Goal: Task Accomplishment & Management: Complete application form

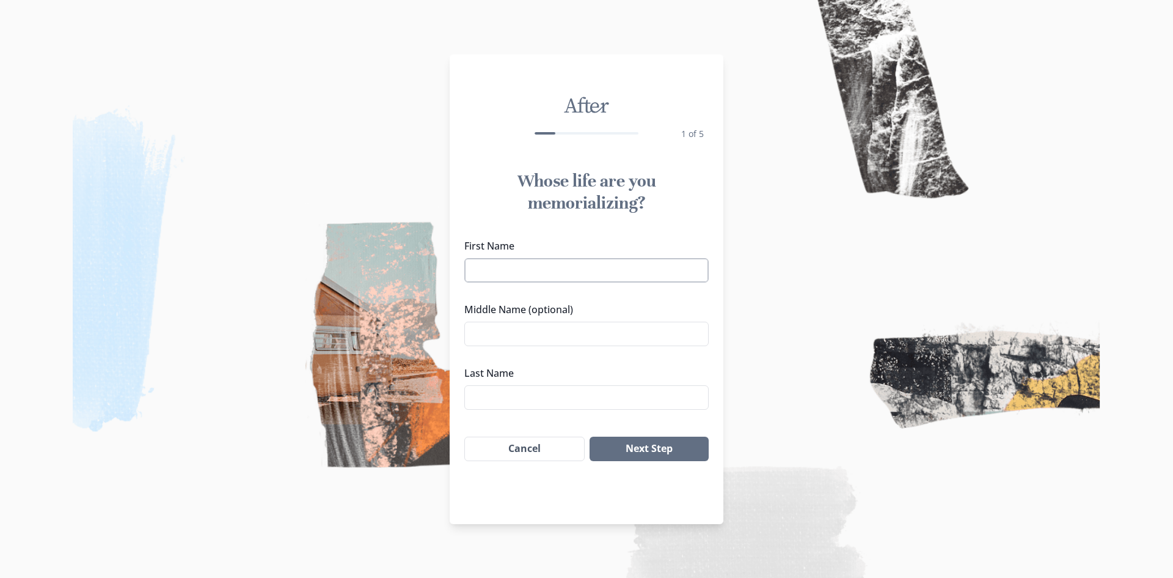
click at [506, 260] on input "First Name" at bounding box center [586, 270] width 244 height 24
type input "Buzwe"
click at [500, 402] on input "Last Name" at bounding box center [586, 397] width 244 height 24
type input "Zokwe"
click at [683, 447] on button "Next Step" at bounding box center [649, 448] width 119 height 24
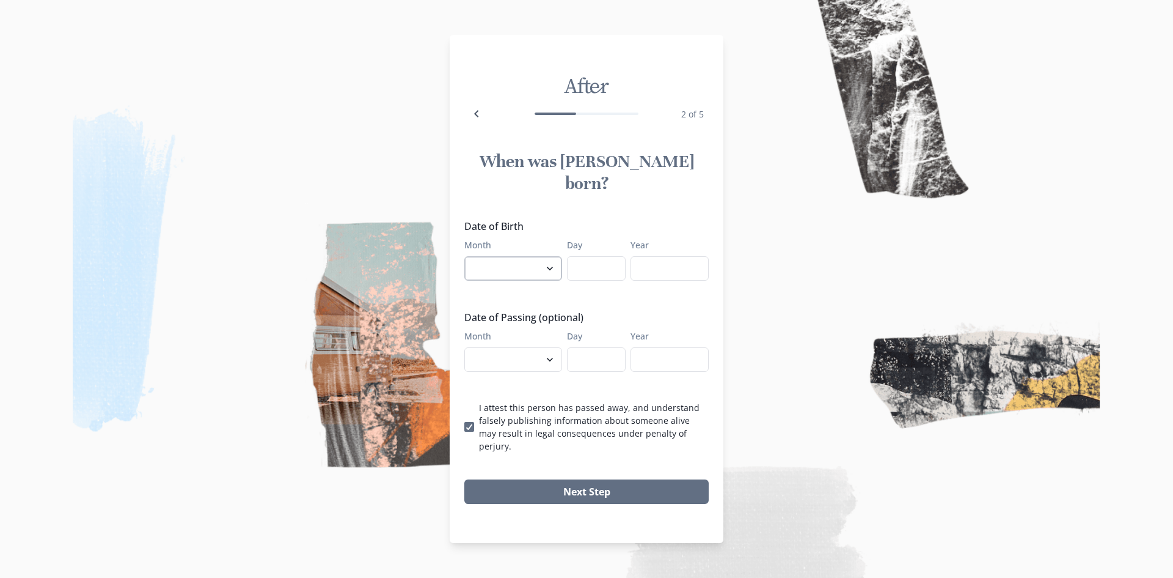
select select "12"
click at [464, 256] on select "January February March April May June July August September October November De…" at bounding box center [513, 268] width 98 height 24
click at [582, 257] on input "Day" at bounding box center [596, 268] width 59 height 24
type input "24"
click at [690, 270] on input "Year" at bounding box center [670, 268] width 78 height 24
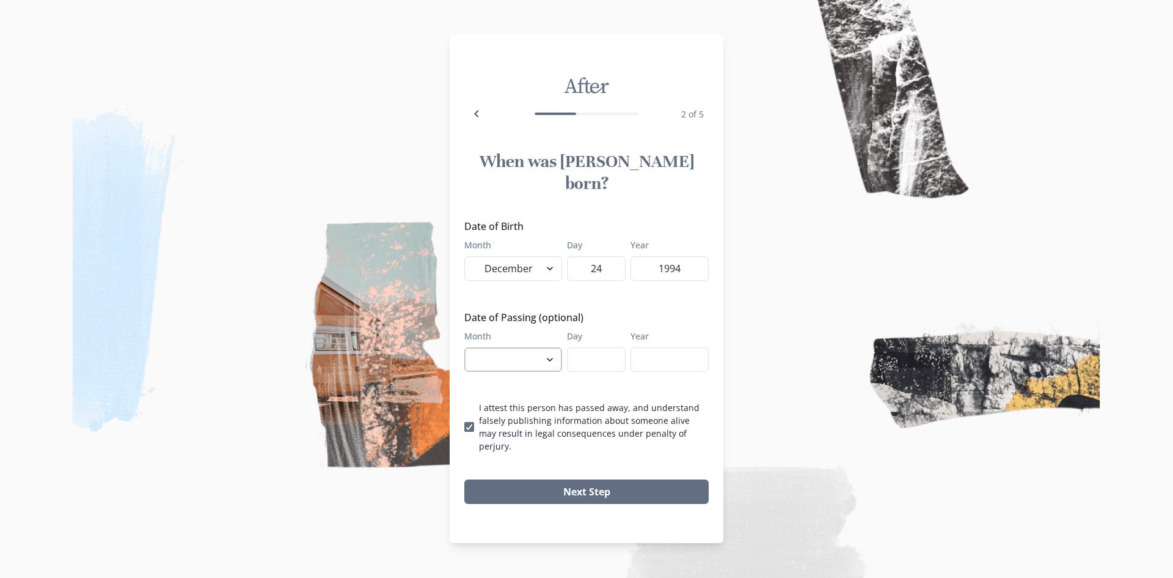
type input "1994"
select select "9"
click at [464, 347] on select "January February March April May June July August September October November De…" at bounding box center [513, 359] width 98 height 24
click at [620, 360] on input "Day" at bounding box center [596, 359] width 59 height 24
type input "05"
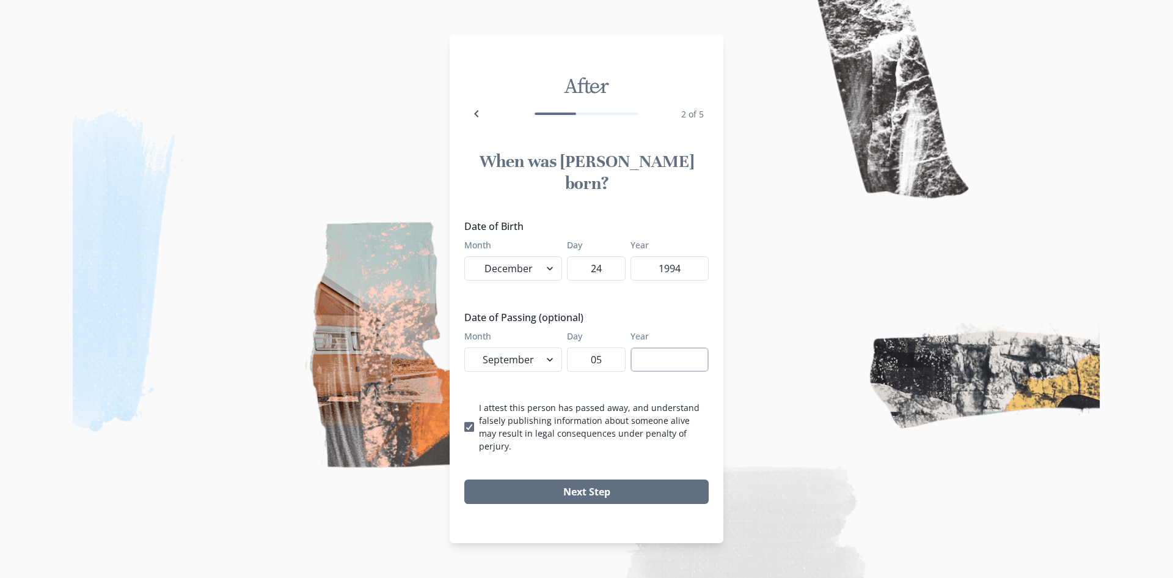
click at [645, 356] on input "Year" at bounding box center [670, 359] width 78 height 24
type input "2025"
click at [598, 479] on button "Next Step" at bounding box center [586, 491] width 244 height 24
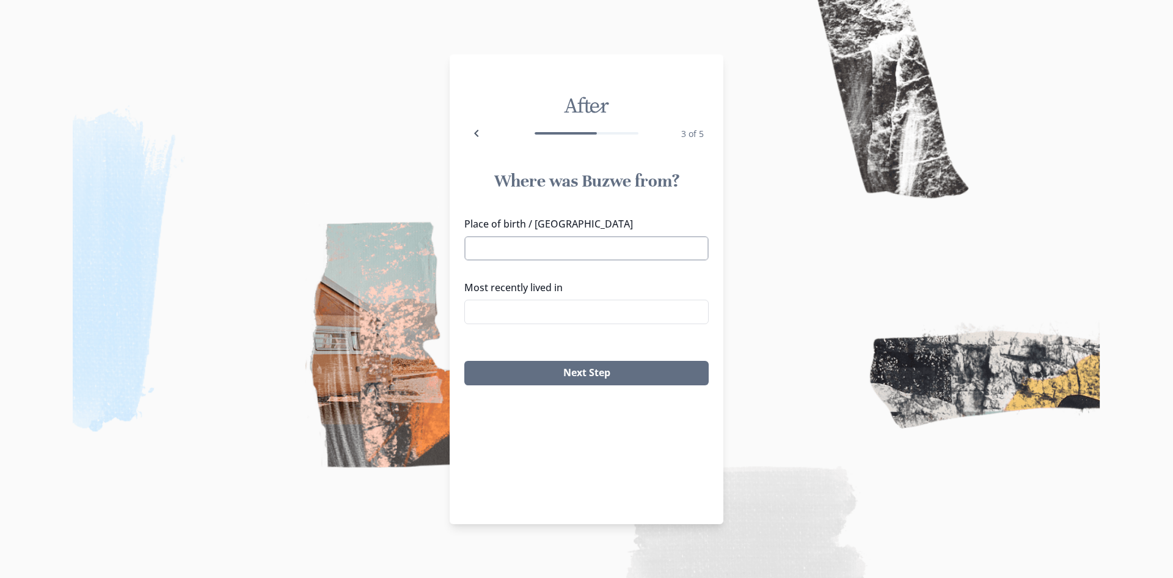
click at [563, 240] on input "Place of birth / [GEOGRAPHIC_DATA]" at bounding box center [586, 248] width 244 height 24
click at [526, 244] on input "Place of birth / [GEOGRAPHIC_DATA]" at bounding box center [586, 248] width 244 height 24
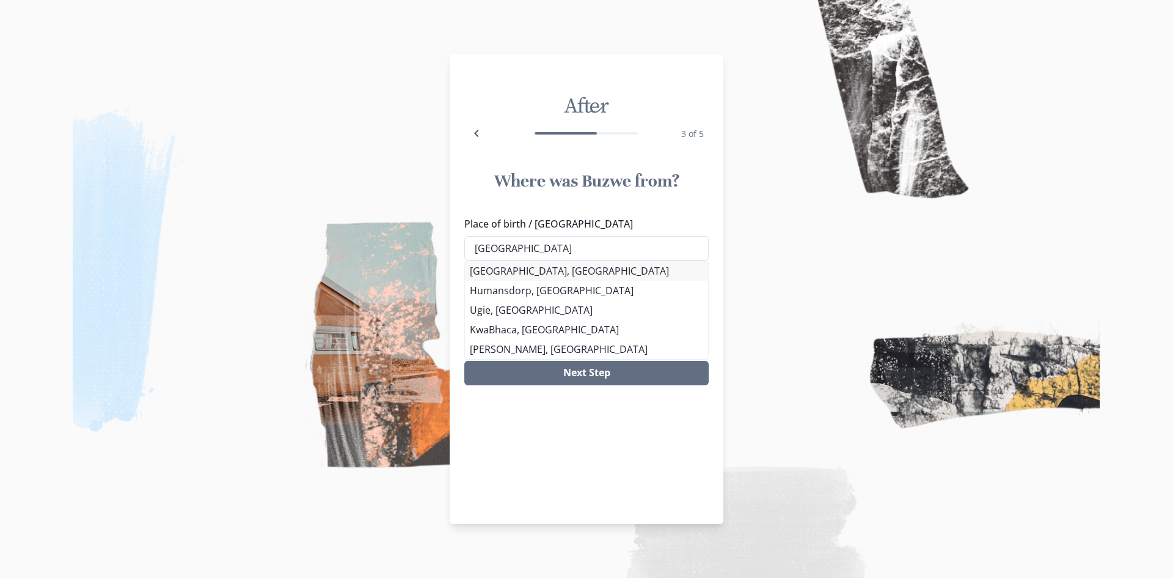
click at [559, 266] on div "[GEOGRAPHIC_DATA], [GEOGRAPHIC_DATA] Humansdorp, [GEOGRAPHIC_DATA] [GEOGRAPHIC_…" at bounding box center [586, 309] width 244 height 99
click at [523, 277] on li "[GEOGRAPHIC_DATA], [GEOGRAPHIC_DATA]" at bounding box center [586, 271] width 243 height 20
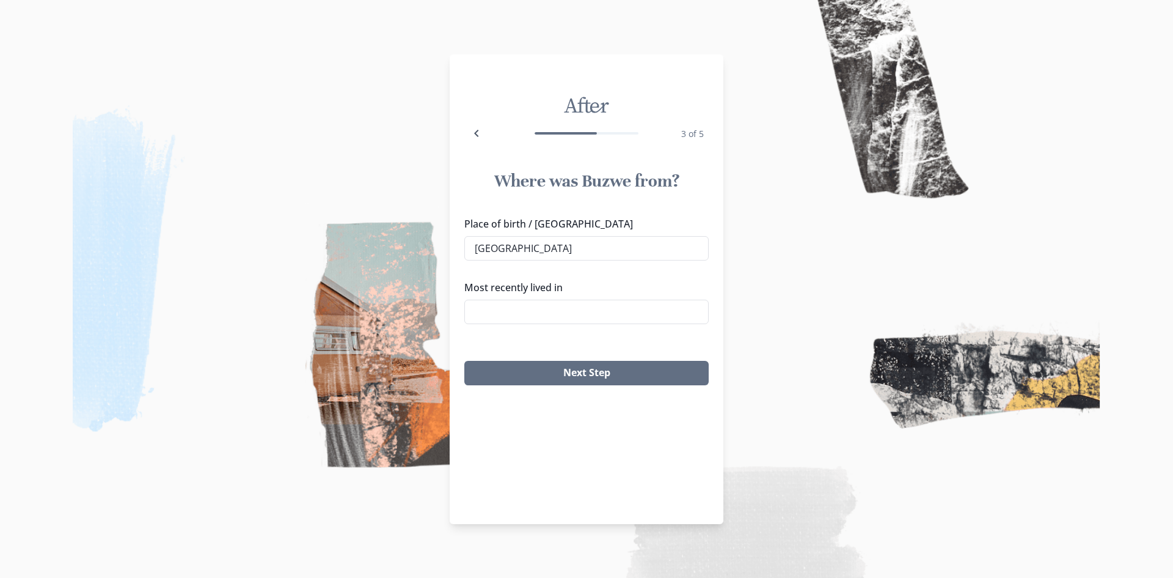
type input "[GEOGRAPHIC_DATA], [GEOGRAPHIC_DATA]"
click at [520, 306] on input "Most recently lived in" at bounding box center [586, 311] width 244 height 24
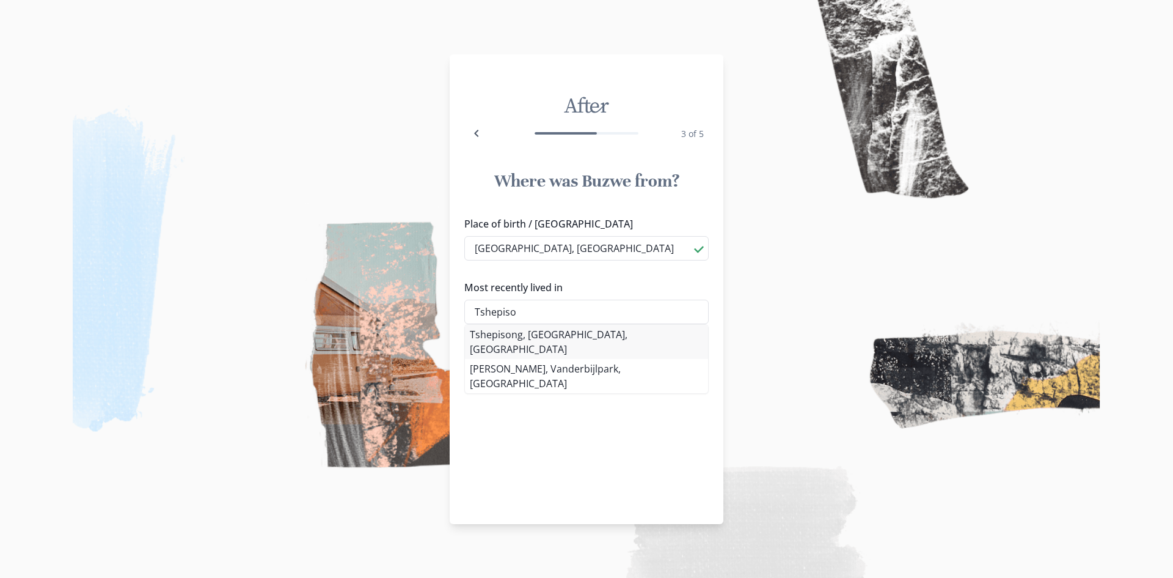
click at [524, 332] on li "Tshepisong, [GEOGRAPHIC_DATA], [GEOGRAPHIC_DATA]" at bounding box center [586, 342] width 243 height 34
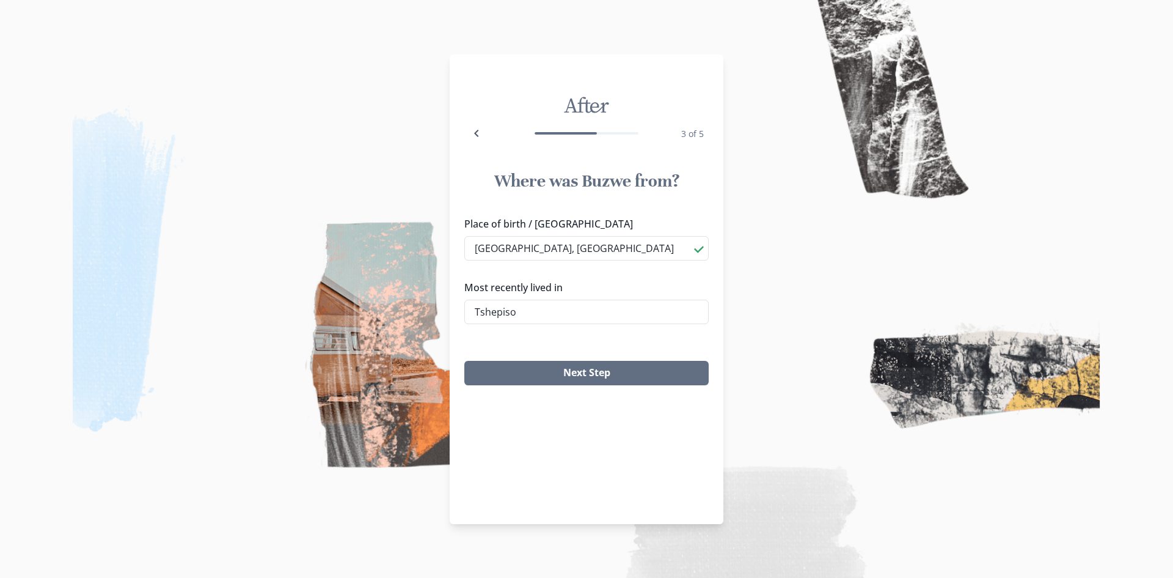
type input "Tshepisong, [GEOGRAPHIC_DATA], [GEOGRAPHIC_DATA]"
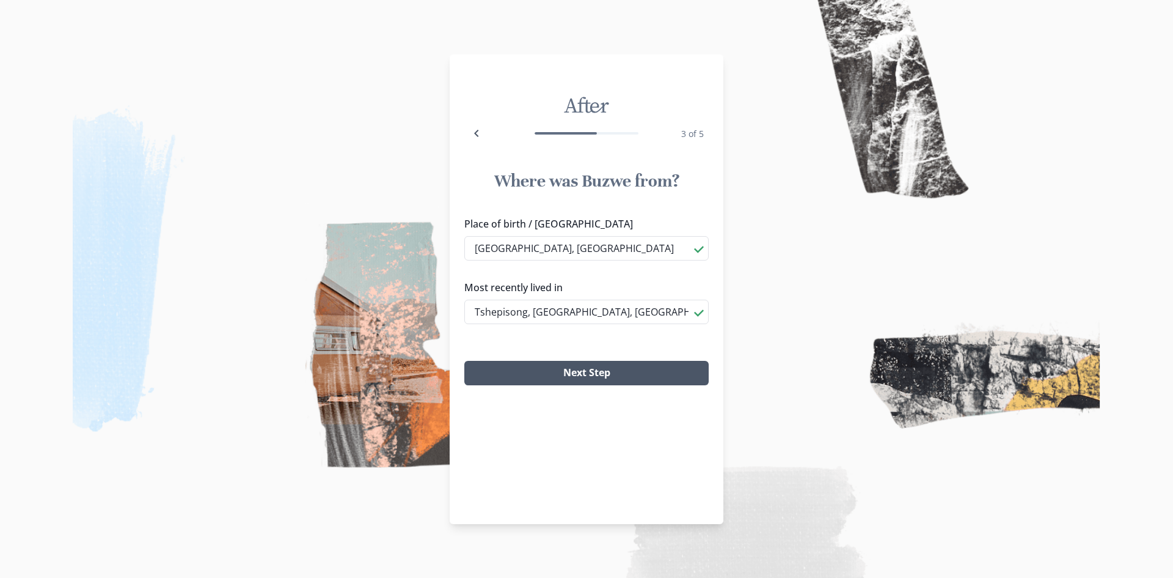
click at [532, 375] on button "Next Step" at bounding box center [586, 373] width 244 height 24
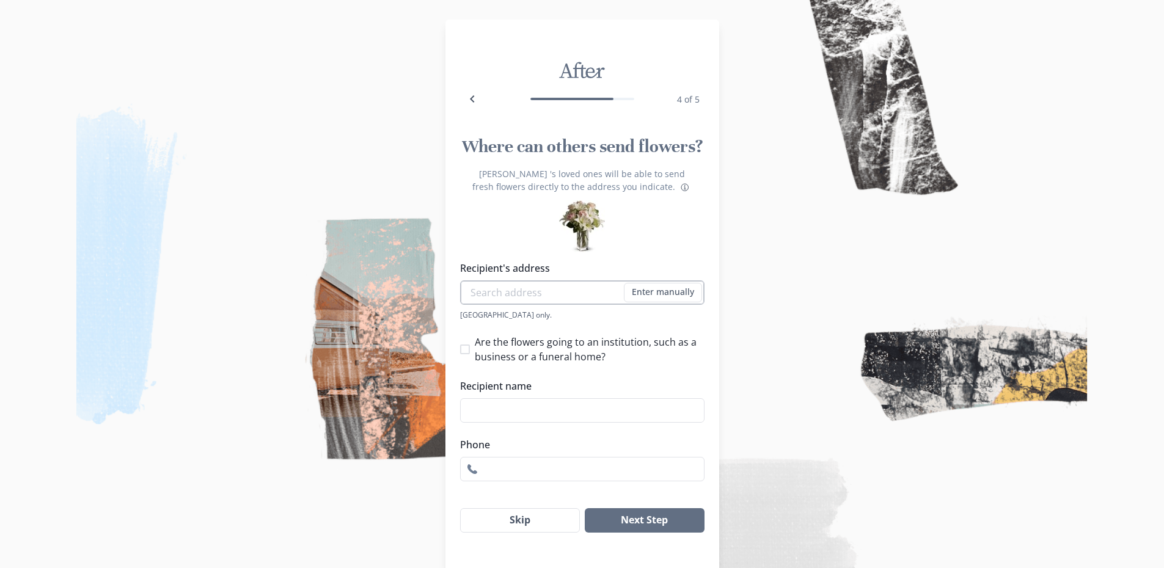
click at [564, 288] on input "Recipient's address" at bounding box center [582, 293] width 244 height 24
type input "[STREET_ADDRESS]"
click at [469, 350] on span at bounding box center [465, 350] width 10 height 10
click at [460, 350] on input "Are the flowers going to an institution, such as a business or a funeral home?" at bounding box center [460, 349] width 1 height 1
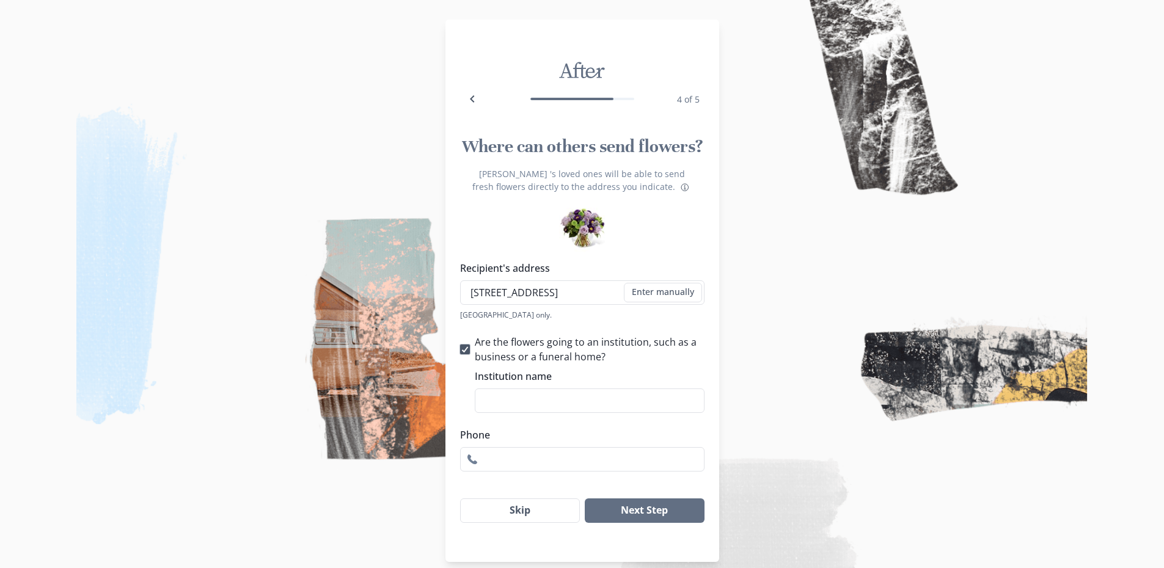
click at [468, 347] on icon at bounding box center [464, 350] width 7 height 6
click at [460, 349] on input "Are the flowers going to an institution, such as a business or a funeral home?" at bounding box center [460, 349] width 1 height 1
checkbox input "false"
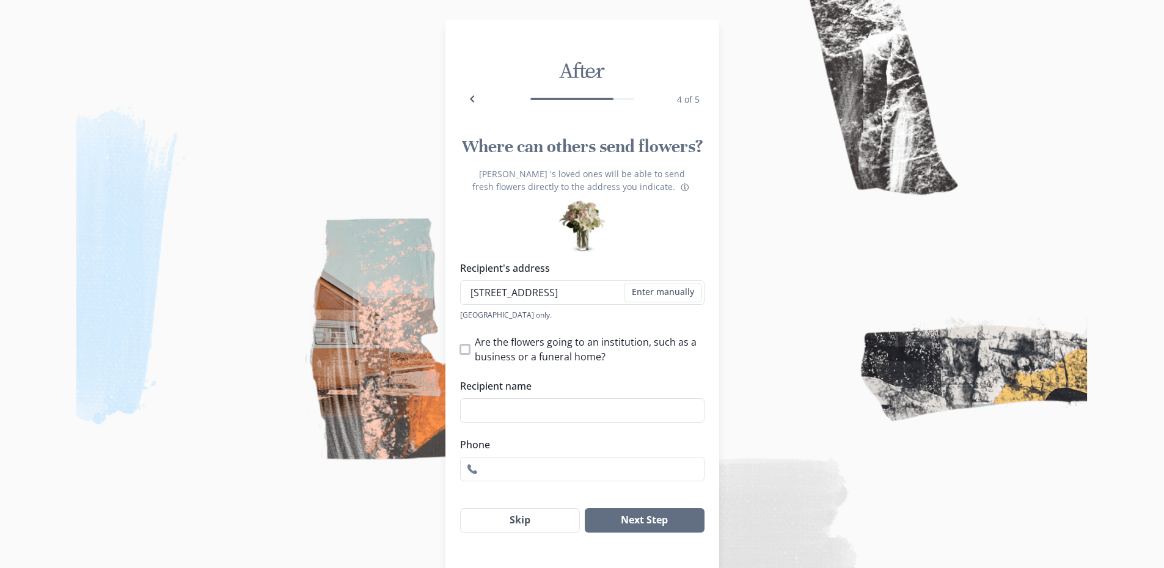
click at [512, 438] on label "Phone" at bounding box center [578, 445] width 237 height 15
click at [512, 457] on input "Phone" at bounding box center [582, 469] width 244 height 24
click at [646, 428] on div "Are the flowers going to an institution, such as a business or a funeral home? …" at bounding box center [582, 408] width 244 height 147
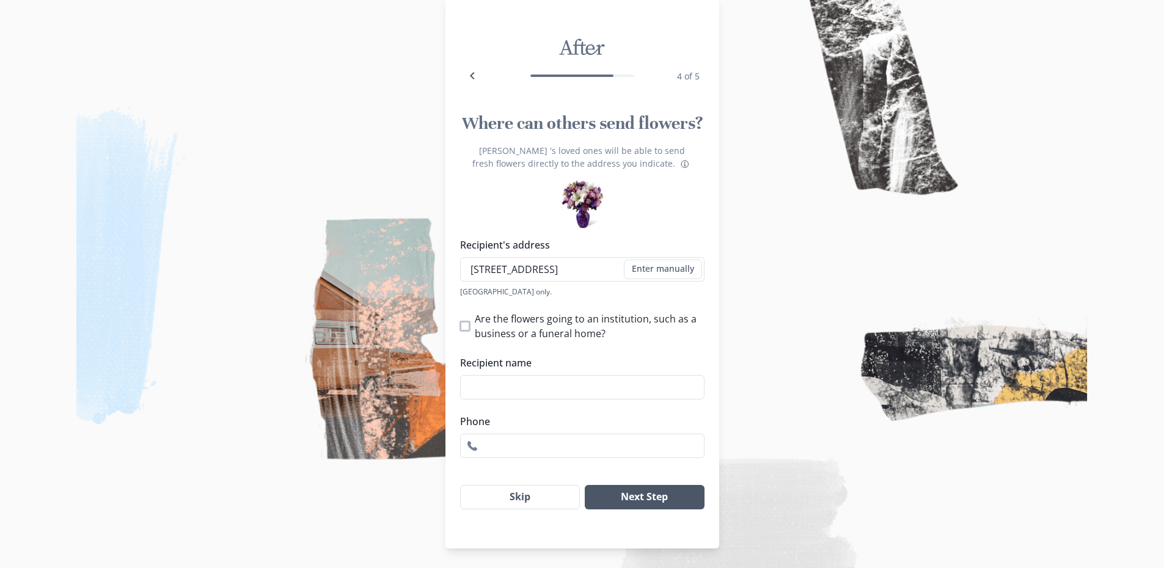
click at [647, 486] on button "Next Step" at bounding box center [644, 497] width 119 height 24
click at [671, 269] on button "Enter manually" at bounding box center [663, 270] width 78 height 20
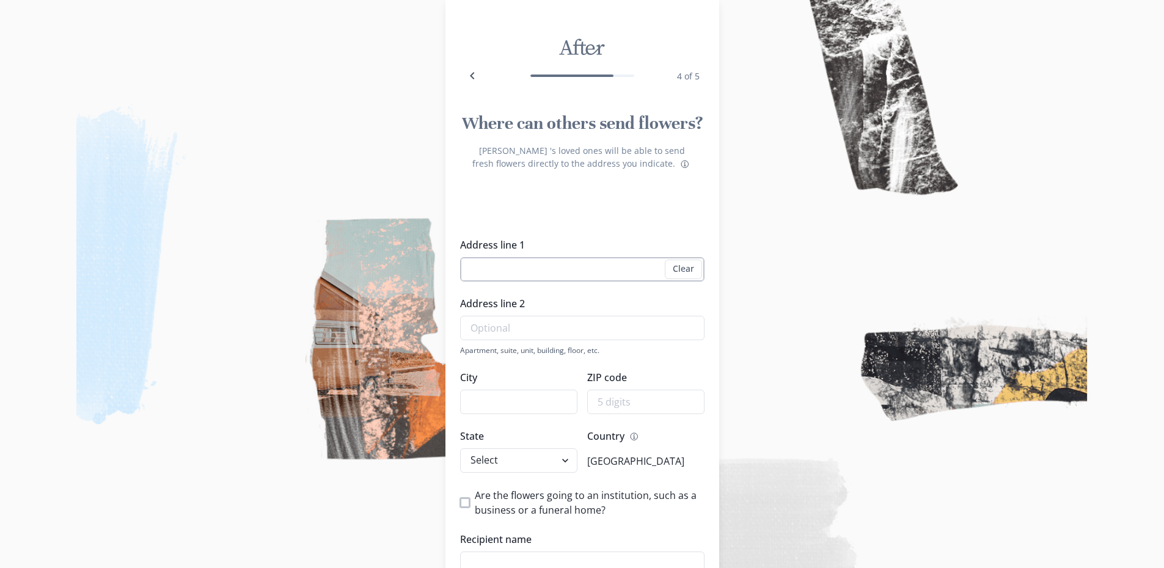
click at [557, 271] on input "Address line 1" at bounding box center [582, 269] width 244 height 24
type input "[STREET_ADDRESS]"
click at [549, 334] on input "Address line 2" at bounding box center [582, 328] width 244 height 24
type input "Roodepoort"
click at [546, 411] on input "City" at bounding box center [518, 402] width 117 height 24
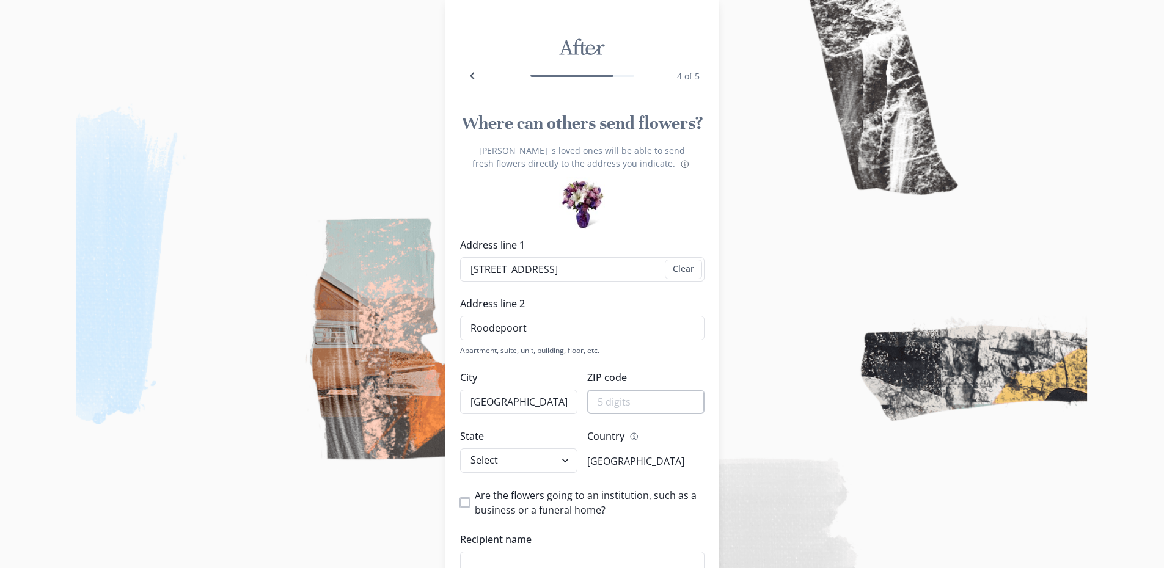
type input "[GEOGRAPHIC_DATA]"
click at [653, 392] on input "ZIP code" at bounding box center [645, 402] width 117 height 24
type input "1725"
click at [713, 372] on div "[PERSON_NAME] 's loved ones will be able to send fresh flowers directly to the …" at bounding box center [583, 397] width 274 height 486
click at [642, 463] on p "[GEOGRAPHIC_DATA]" at bounding box center [635, 461] width 97 height 15
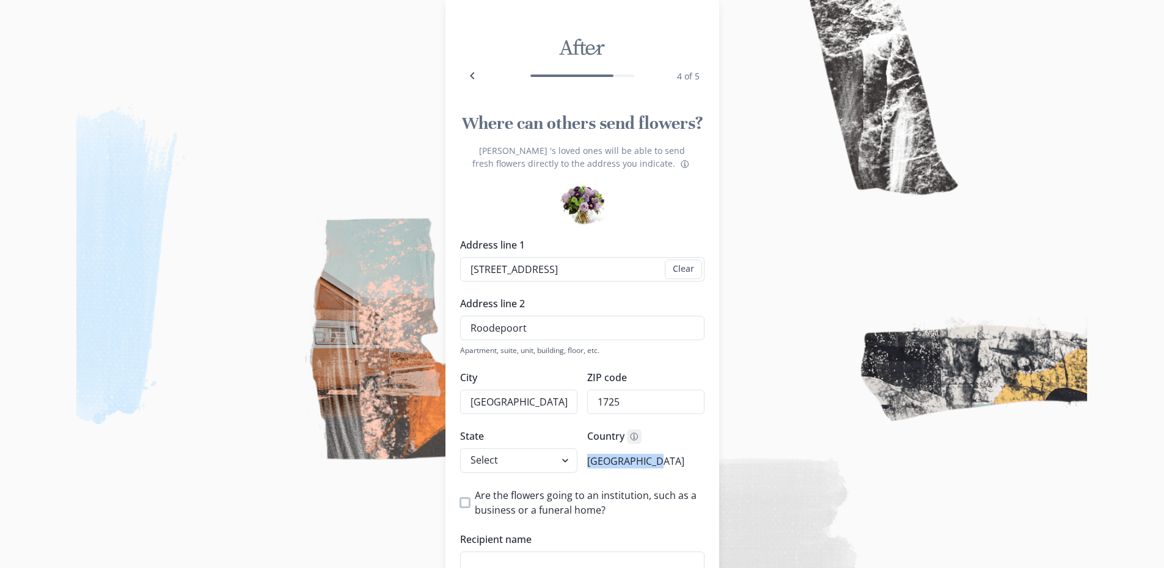
drag, startPoint x: 664, startPoint y: 458, endPoint x: 635, endPoint y: 441, distance: 34.0
click at [635, 441] on div "Country Information [GEOGRAPHIC_DATA]" at bounding box center [645, 451] width 117 height 45
click at [635, 441] on icon "Information" at bounding box center [634, 437] width 10 height 10
click at [587, 519] on div "Are the flowers going to an institution, such as a business or a funeral home? …" at bounding box center [582, 561] width 244 height 147
click at [559, 476] on div "Address line [STREET_ADDRESS][GEOGRAPHIC_DATA] 3 Clear Address line [GEOGRAPHIC…" at bounding box center [582, 437] width 244 height 398
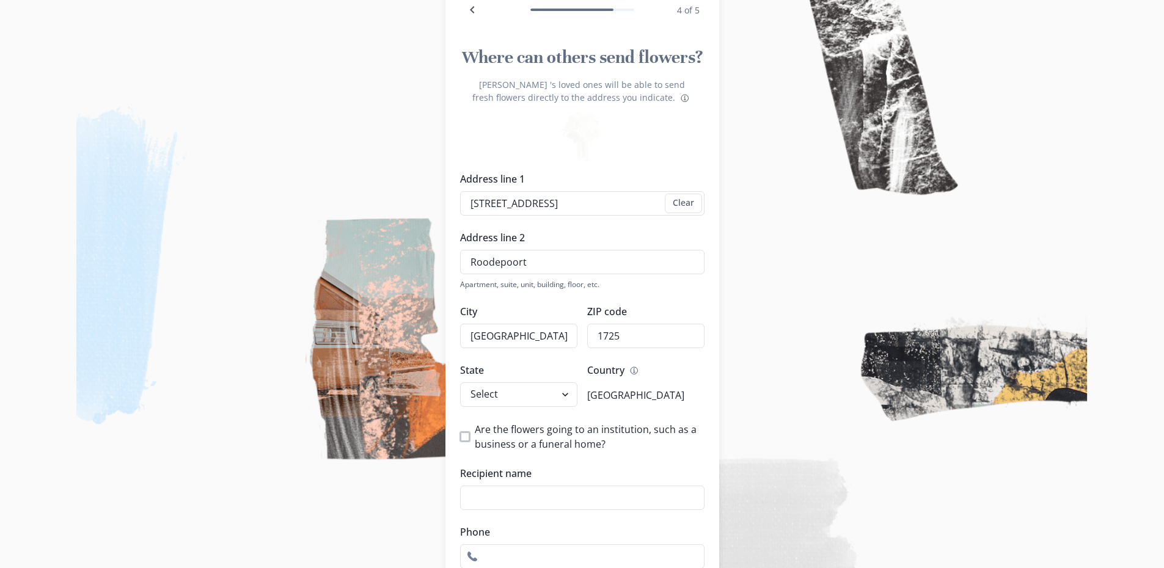
scroll to position [200, 0]
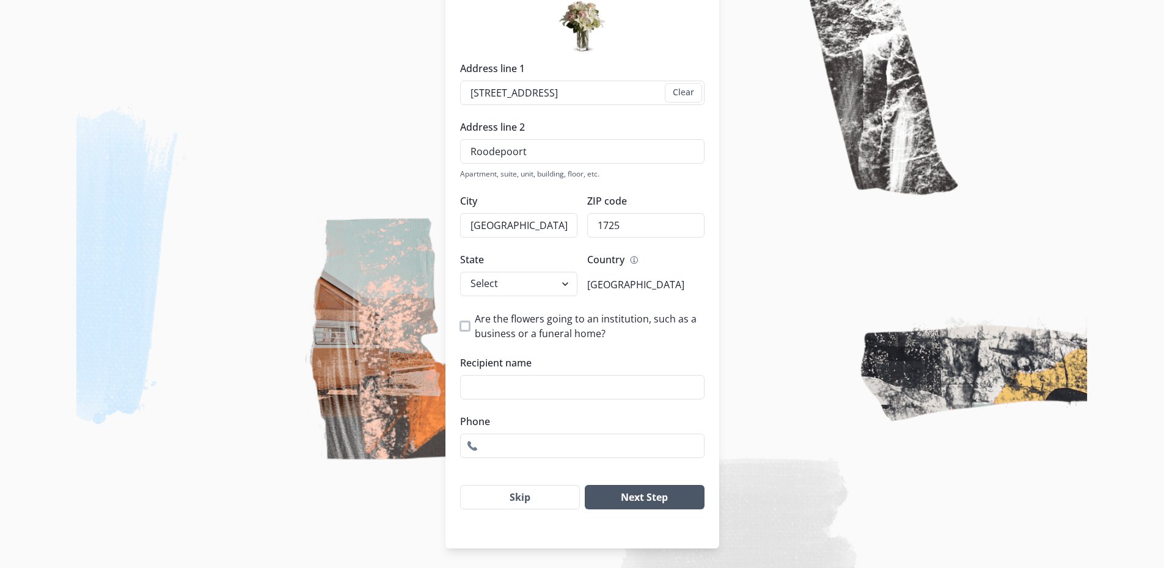
click at [616, 492] on button "Next Step" at bounding box center [644, 497] width 119 height 24
click at [656, 217] on input "1725" at bounding box center [645, 225] width 117 height 24
click at [572, 223] on input "[GEOGRAPHIC_DATA]" at bounding box center [518, 225] width 117 height 24
drag, startPoint x: 572, startPoint y: 223, endPoint x: 448, endPoint y: 205, distance: 125.4
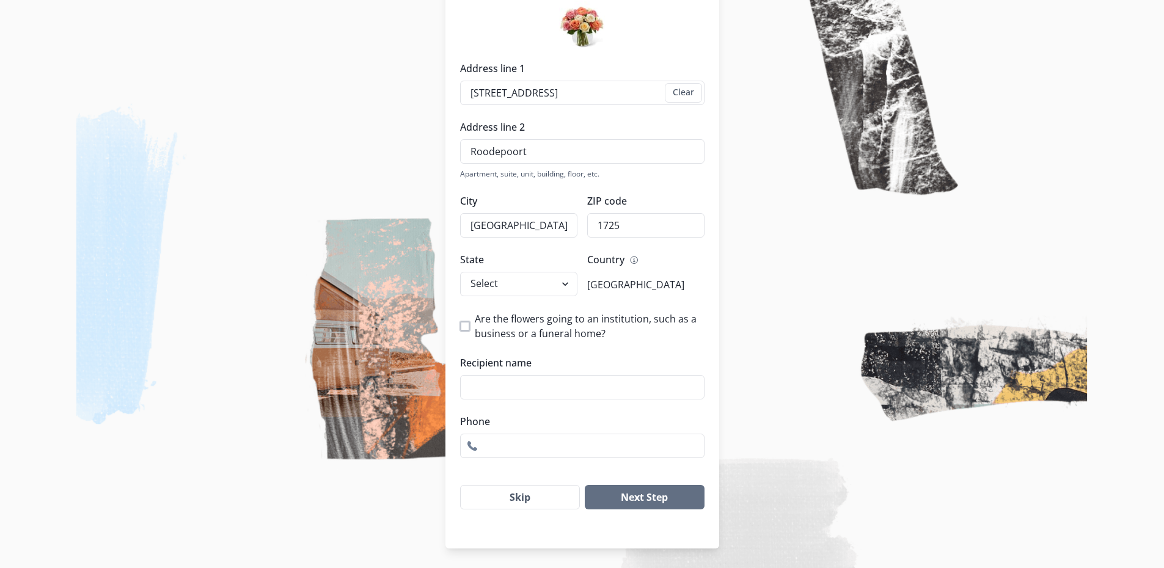
click at [448, 205] on div "After 4 of 5 Where can others send flowers? [PERSON_NAME] 's loved ones will be…" at bounding box center [582, 184] width 1164 height 768
type input "Roodepoort"
click at [667, 505] on button "Next Step" at bounding box center [644, 497] width 119 height 24
click at [648, 232] on input "1725" at bounding box center [645, 225] width 117 height 24
click at [647, 493] on button "Next Step" at bounding box center [644, 497] width 119 height 24
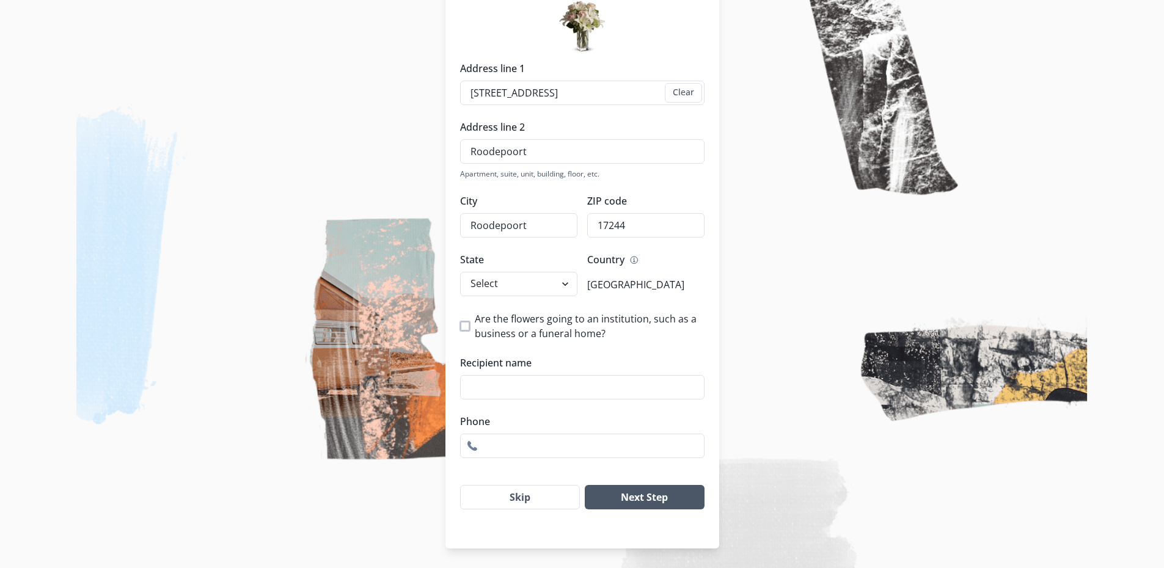
type input "17244"
click at [663, 497] on button "Next Step" at bounding box center [644, 497] width 119 height 24
select select "KS"
click at [464, 272] on select "Select [US_STATE] [US_STATE] [US_STATE] [US_STATE] [US_STATE] [US_STATE] [US_ST…" at bounding box center [518, 284] width 117 height 24
click at [637, 491] on button "Next Step" at bounding box center [644, 497] width 119 height 24
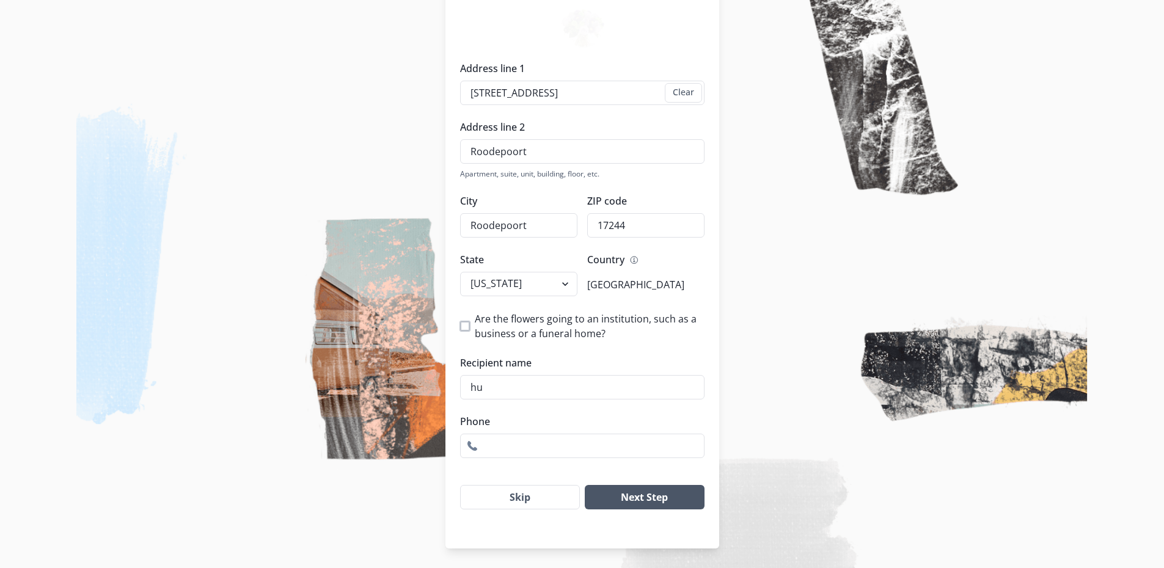
type input "hu"
click at [644, 505] on button "Next Step" at bounding box center [644, 497] width 119 height 24
type input "0976535478"
click at [644, 505] on button "Next Step" at bounding box center [644, 497] width 119 height 24
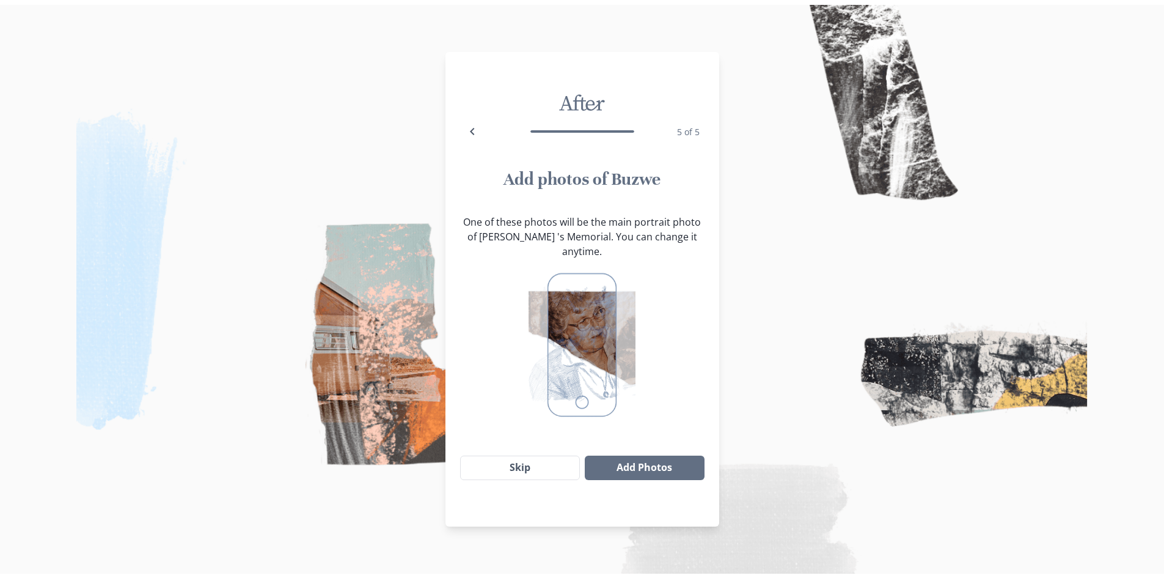
scroll to position [0, 0]
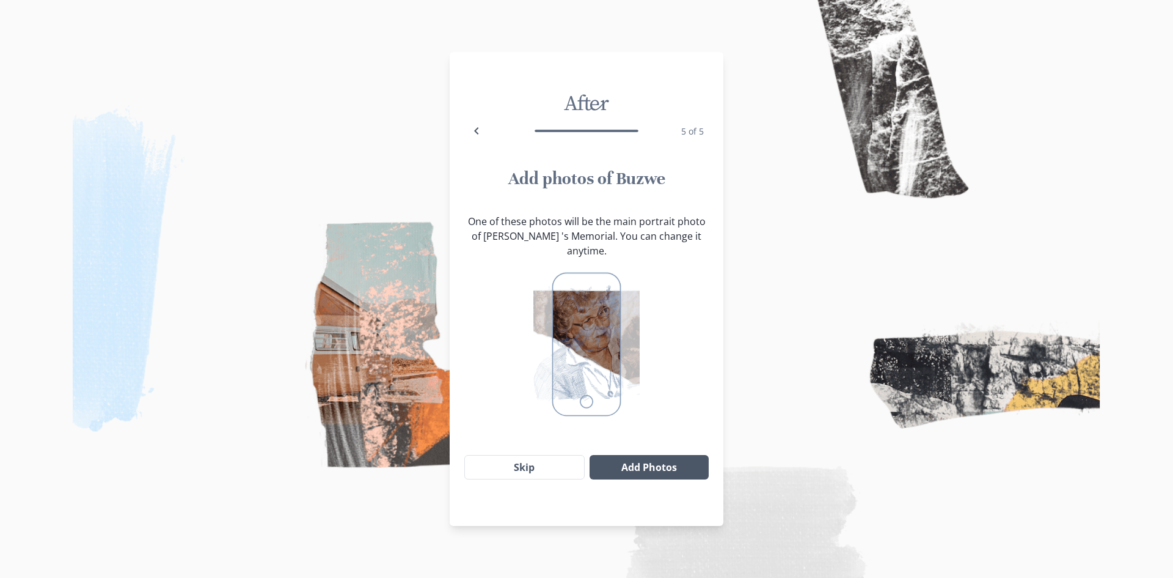
click at [654, 456] on button "Add Photos" at bounding box center [649, 467] width 119 height 24
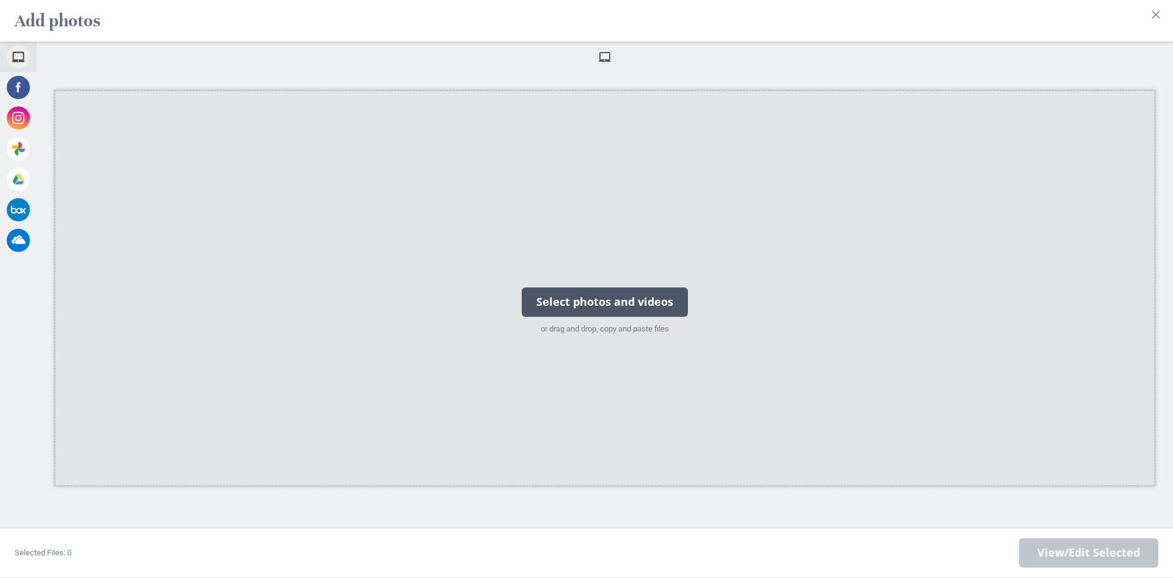
click at [639, 297] on div "Select photos and videos" at bounding box center [605, 301] width 166 height 29
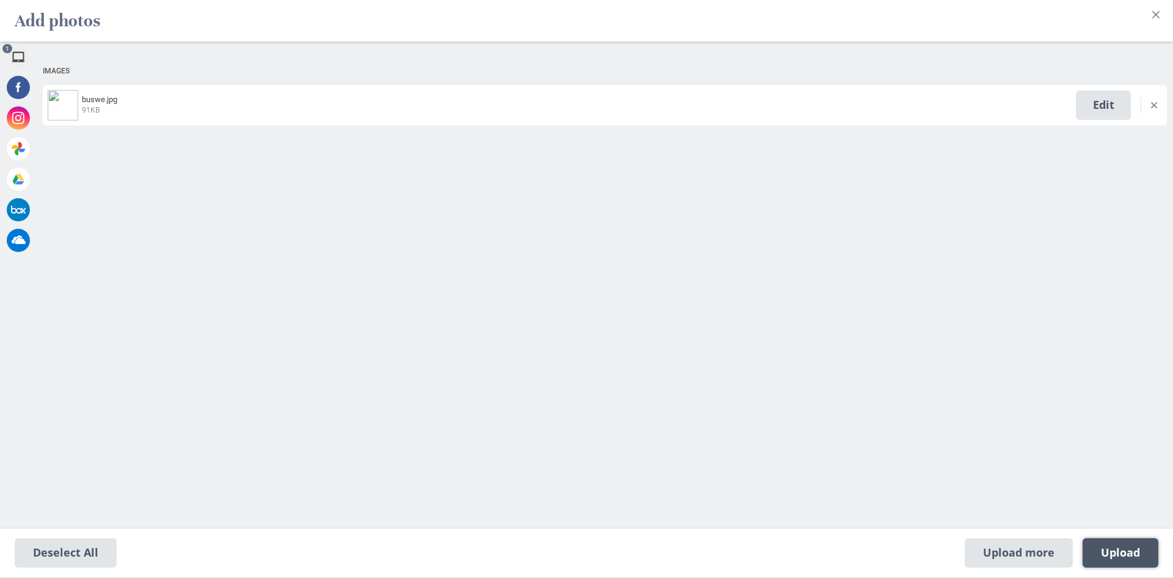
click at [1135, 549] on span "Upload 1" at bounding box center [1120, 552] width 39 height 13
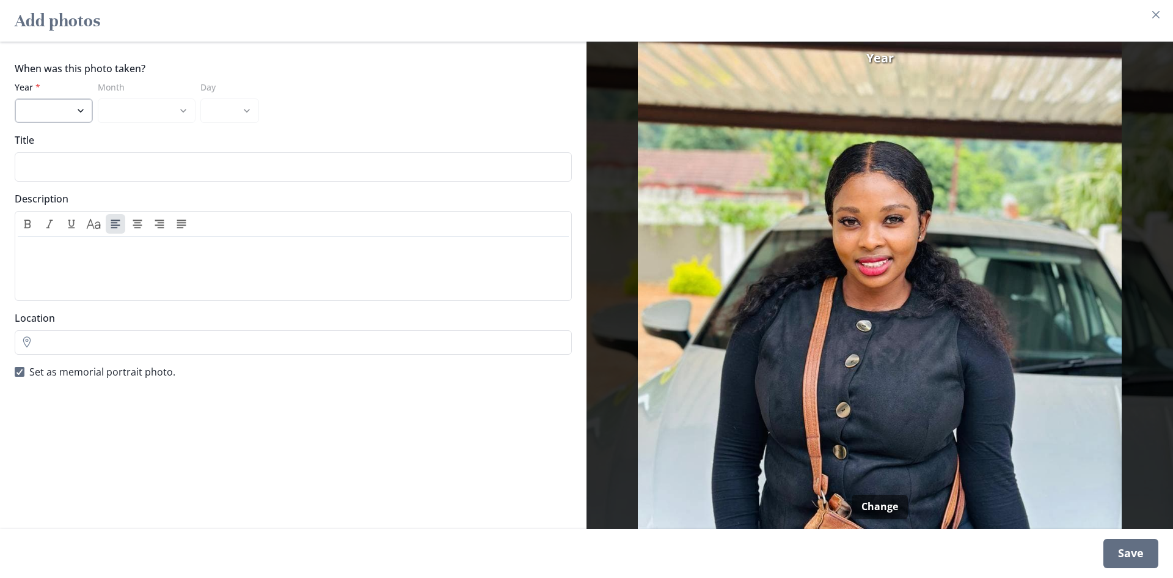
select select "2025"
click at [15, 98] on select "2025 2024 2023 2022 2021 2020 2019 2018 2017 2016 2015 2014 2013 2012 2011 2010…" at bounding box center [54, 110] width 78 height 24
select select "4"
click at [98, 98] on select "January February March April May June July August September" at bounding box center [147, 110] width 98 height 24
select select "3"
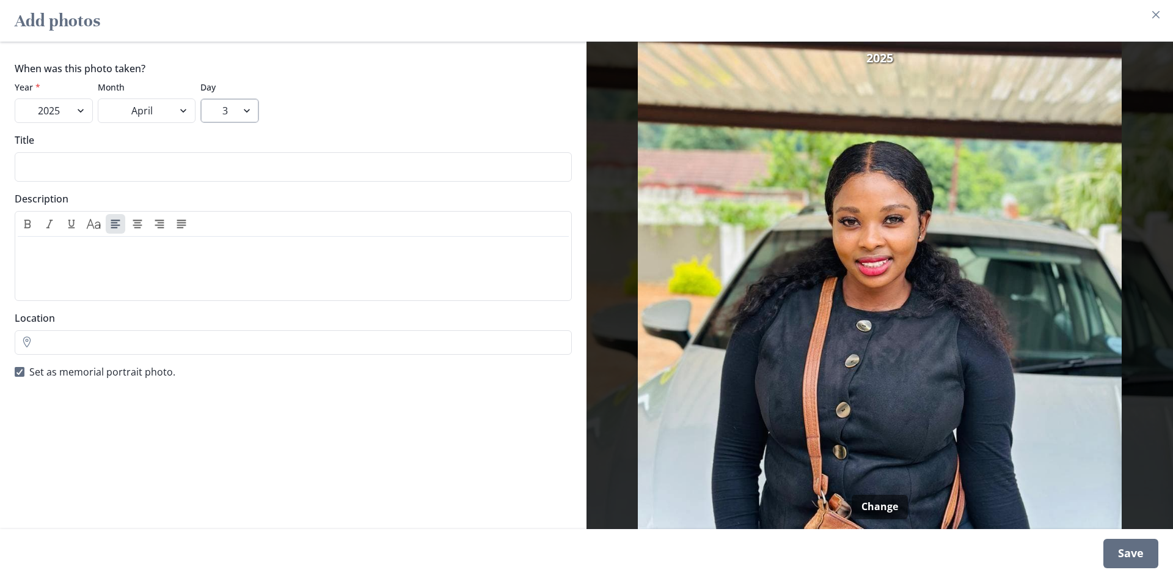
click at [200, 98] on select "1 2 3 4 5 6 7 8 9 10 11 12 13 14 15 16 17 18 19 20 21 22 23 24 25 26 27 28 29 30" at bounding box center [229, 110] width 59 height 24
click at [229, 183] on div "When was this photo taken? Year * 2025 2024 2023 2022 2021 2020 2019 2018 2017 …" at bounding box center [293, 285] width 587 height 487
click at [171, 158] on input "Title" at bounding box center [293, 166] width 557 height 29
type input "buzwe"
click at [125, 353] on input "Location" at bounding box center [293, 342] width 557 height 24
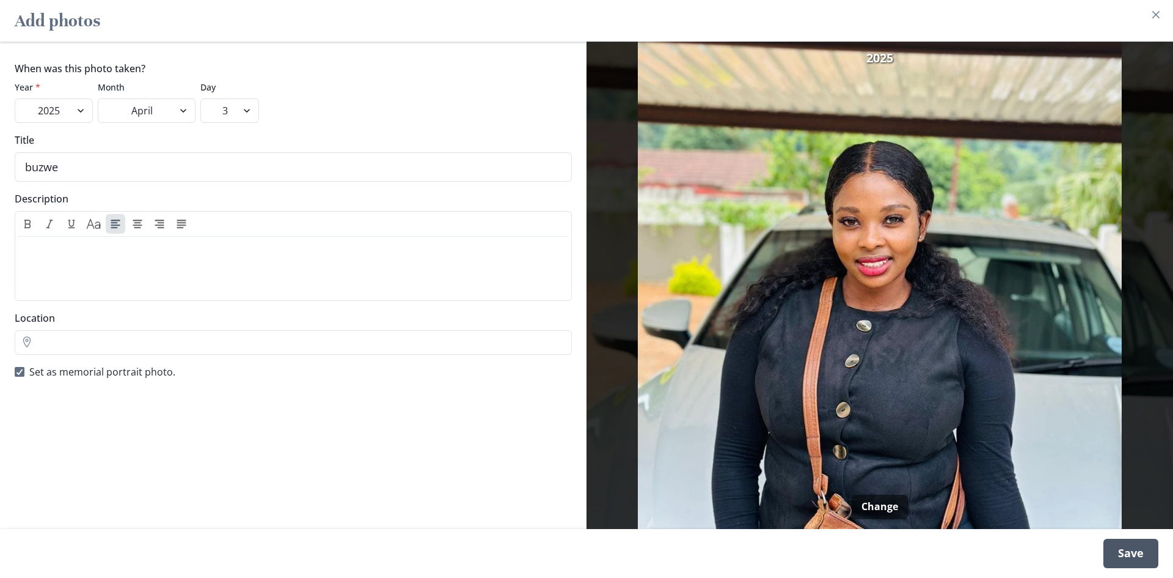
click at [1117, 559] on div "Save" at bounding box center [1131, 552] width 55 height 29
